Goal: Task Accomplishment & Management: Use online tool/utility

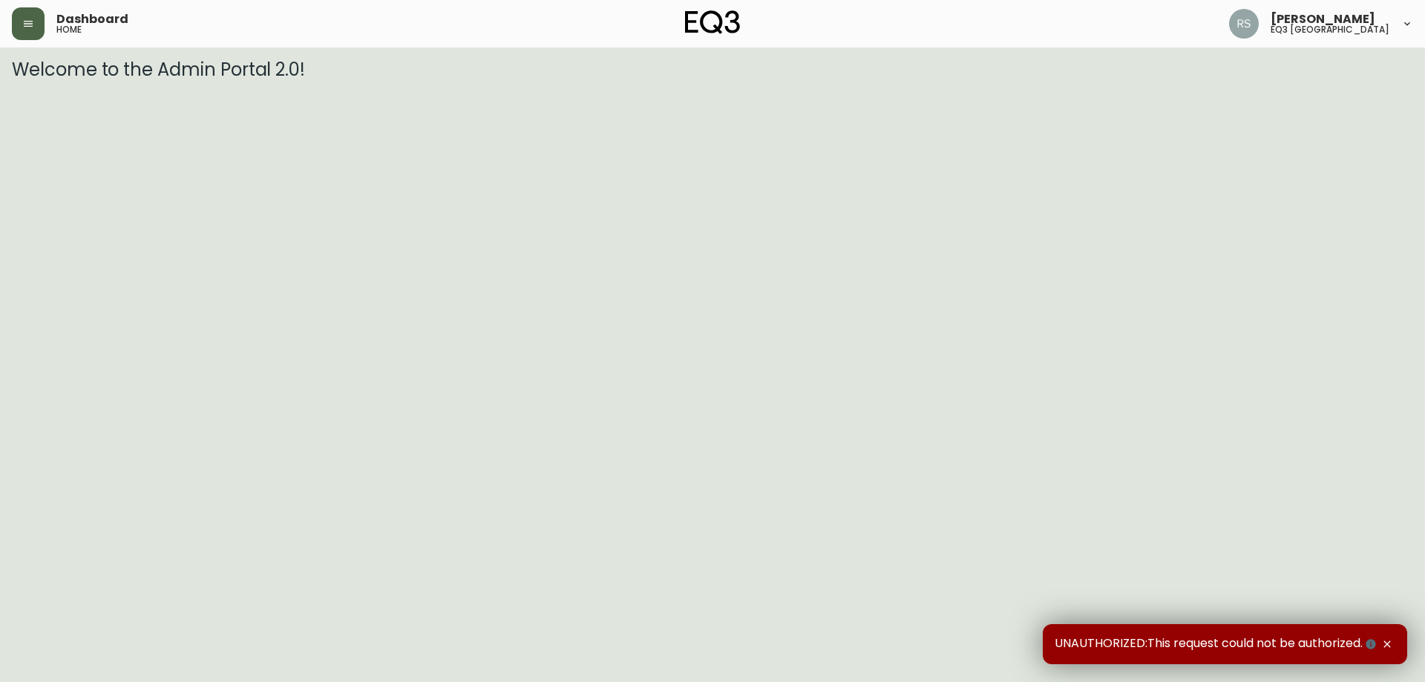
click at [35, 28] on button "button" at bounding box center [28, 23] width 33 height 33
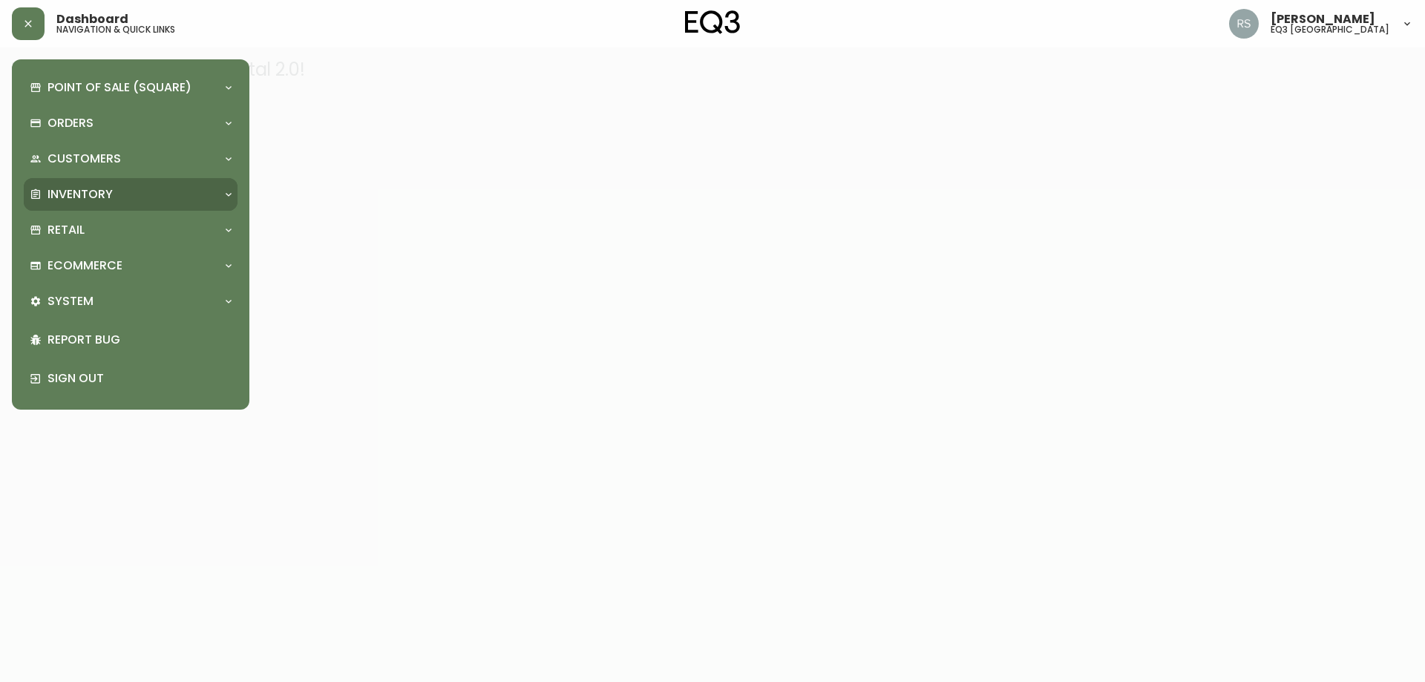
click at [118, 200] on div "Inventory" at bounding box center [123, 194] width 187 height 16
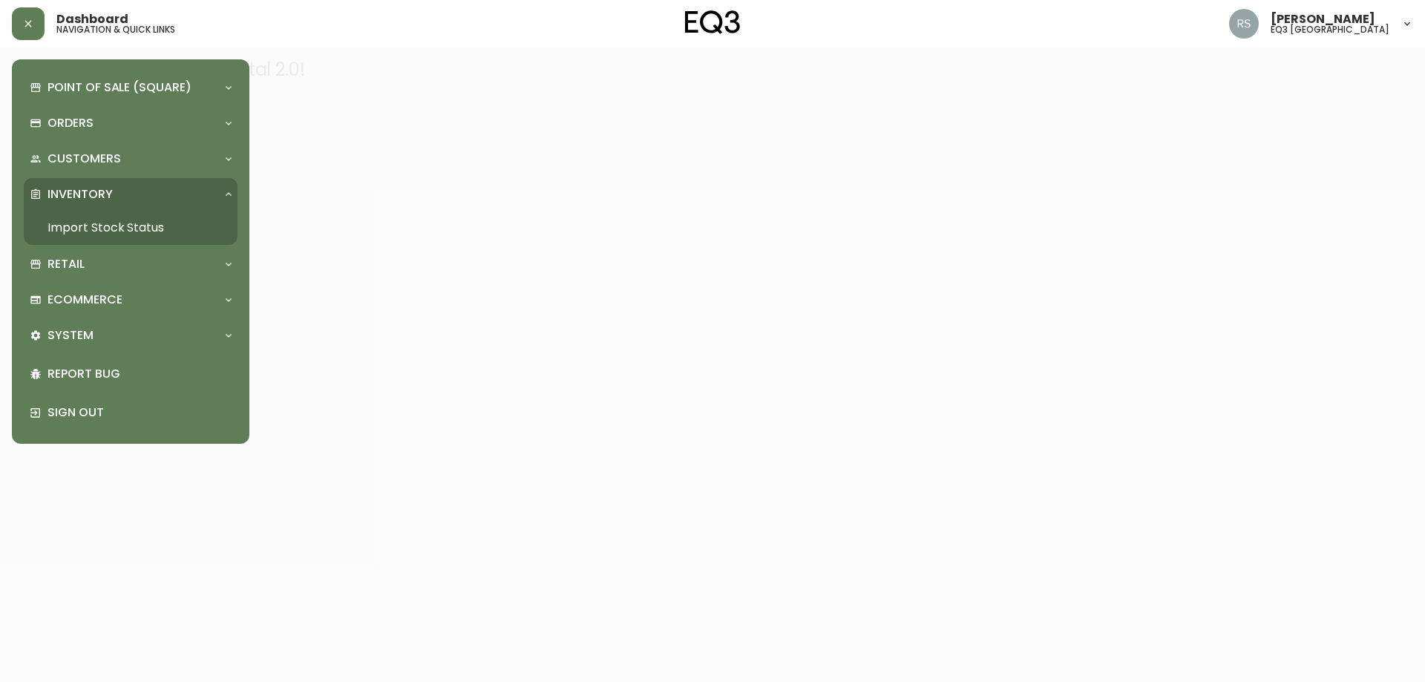
click at [128, 230] on link "Import Stock Status" at bounding box center [131, 228] width 214 height 34
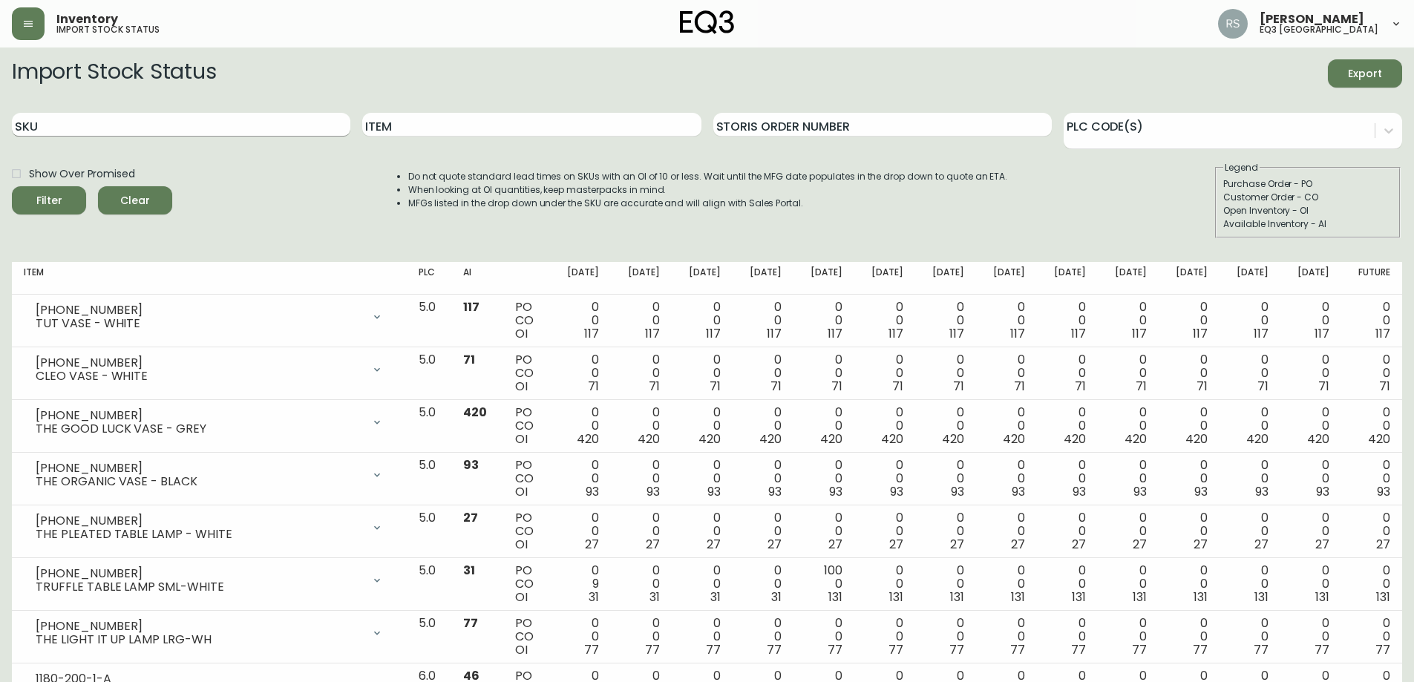
click at [166, 118] on input "SKU" at bounding box center [181, 125] width 339 height 24
paste input "[PHONE_NUMBER]"
type input "[PHONE_NUMBER]"
click at [12, 186] on button "Filter" at bounding box center [49, 200] width 74 height 28
